Goal: Transaction & Acquisition: Subscribe to service/newsletter

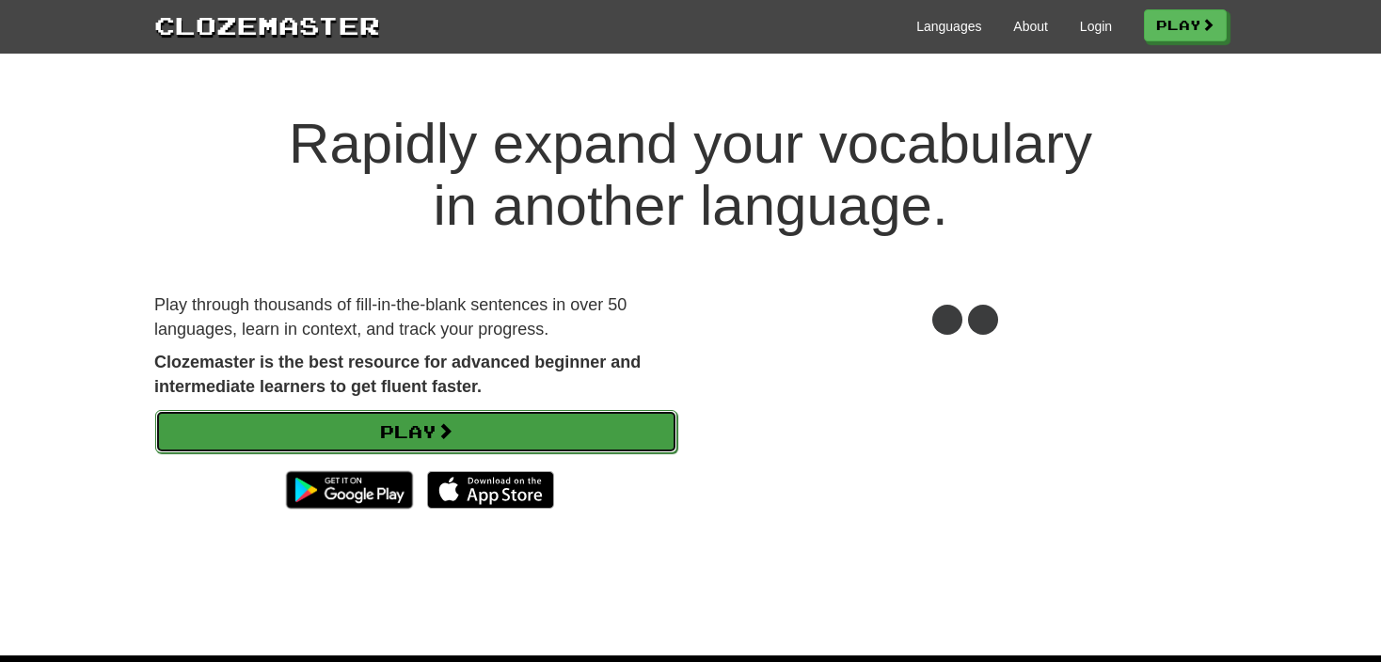
click at [447, 427] on span at bounding box center [444, 430] width 17 height 17
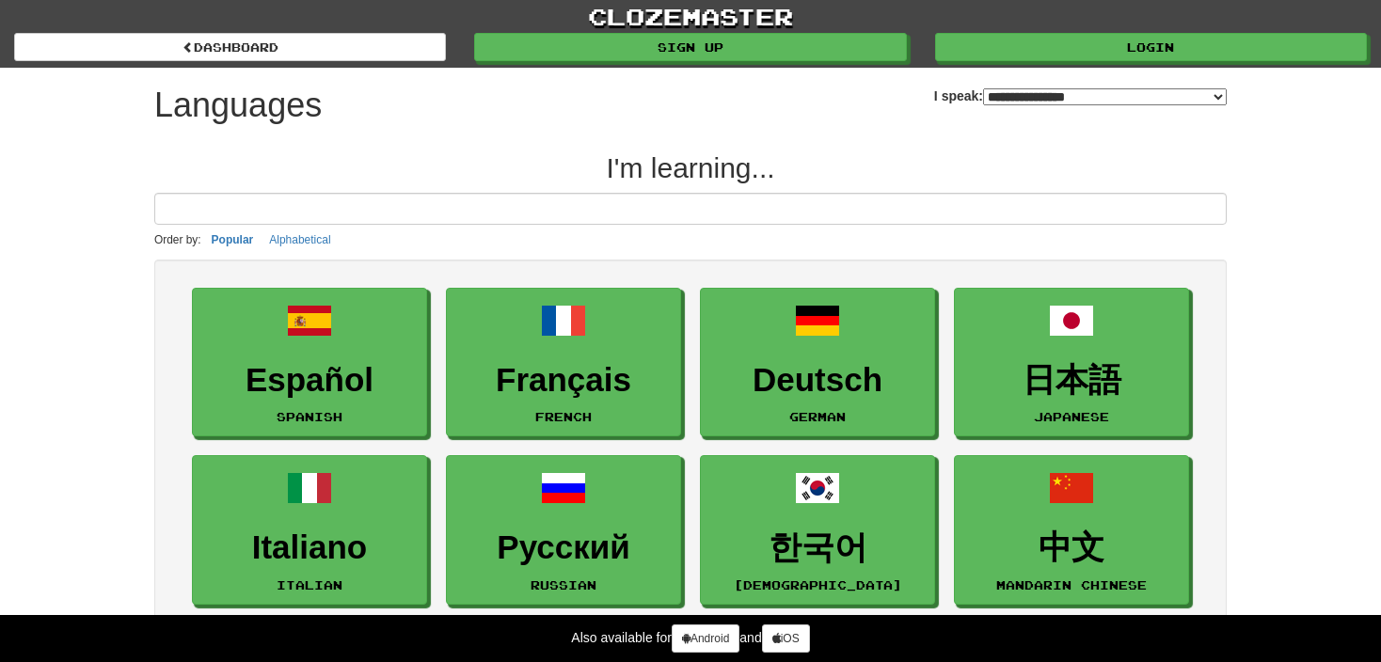
select select "*******"
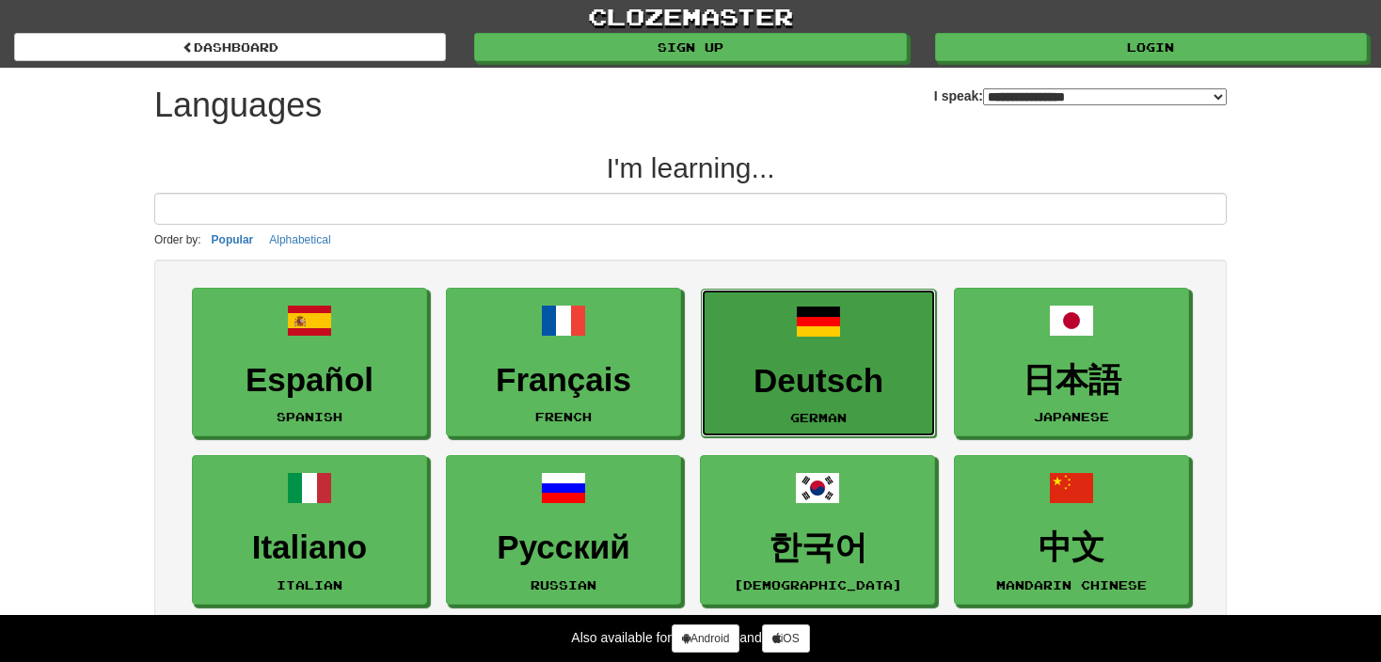
click at [862, 376] on h3 "Deutsch" at bounding box center [818, 381] width 214 height 37
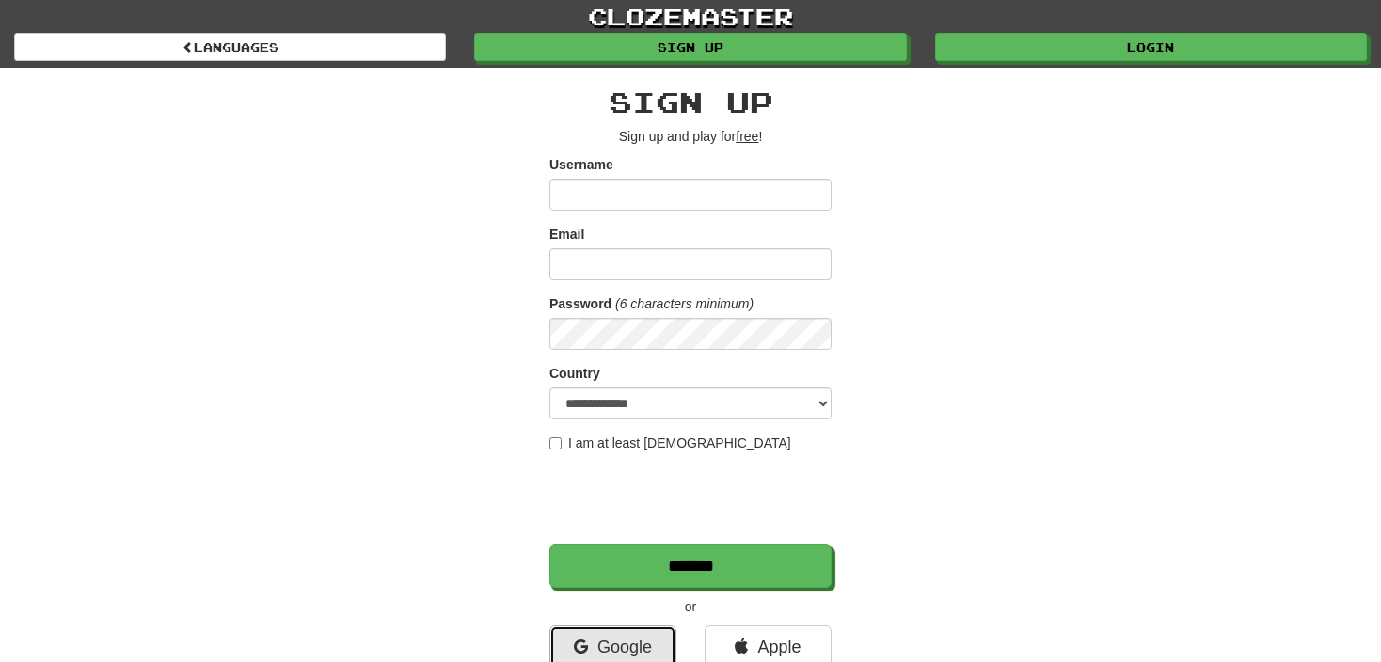
click at [604, 630] on link "Google" at bounding box center [612, 646] width 127 height 43
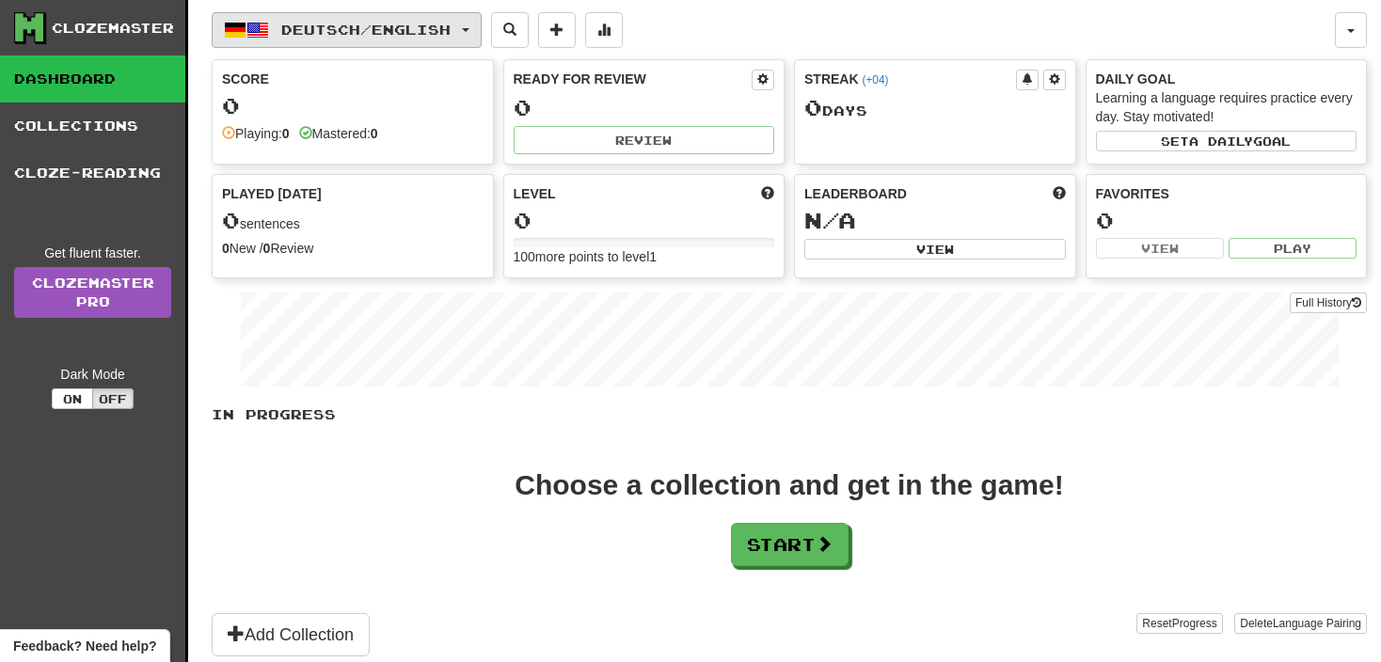
click at [374, 35] on span "Deutsch / English" at bounding box center [365, 30] width 169 height 16
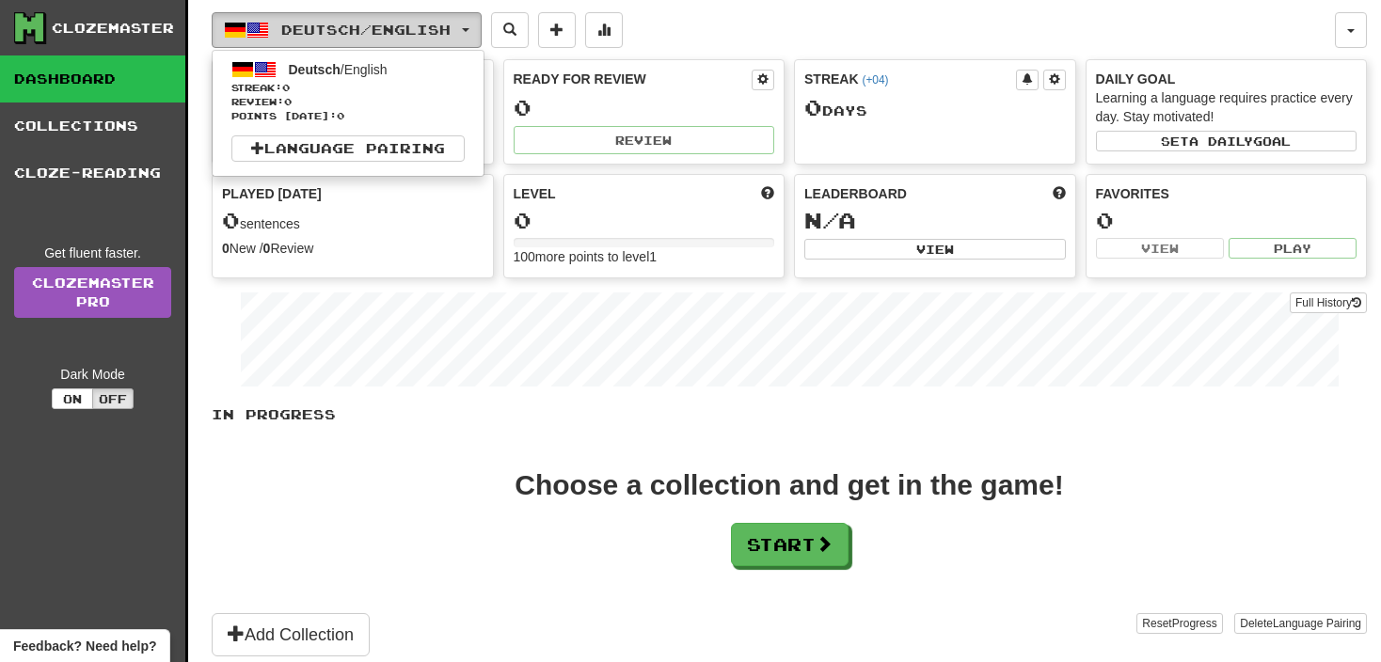
click at [374, 35] on span "Deutsch / English" at bounding box center [365, 30] width 169 height 16
